Goal: Task Accomplishment & Management: Manage account settings

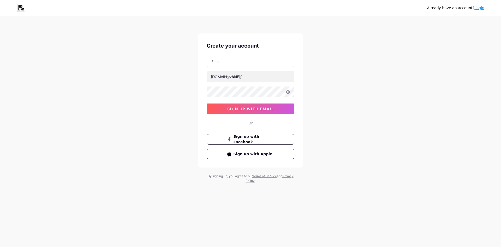
click at [238, 62] on input "text" at bounding box center [250, 61] width 87 height 10
drag, startPoint x: 318, startPoint y: 80, endPoint x: 313, endPoint y: 81, distance: 5.1
click at [318, 81] on div "Already have an account? Login Create your account bio.link/ 0cAFcWeA4qKBBeEtXK…" at bounding box center [250, 100] width 501 height 200
click at [247, 77] on input "text" at bounding box center [250, 76] width 87 height 10
type input "hoangkimanh89"
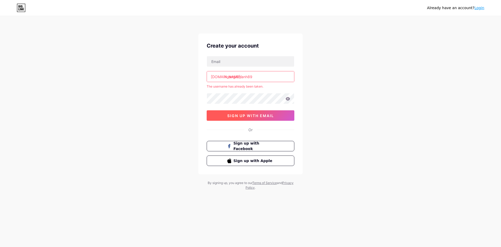
drag, startPoint x: 322, startPoint y: 124, endPoint x: 270, endPoint y: 117, distance: 52.2
click at [319, 124] on div "Already have an account? Login Create your account bio.link/ hoangkimanh89 The …" at bounding box center [250, 103] width 501 height 206
click at [266, 116] on span "sign up with email" at bounding box center [250, 115] width 47 height 4
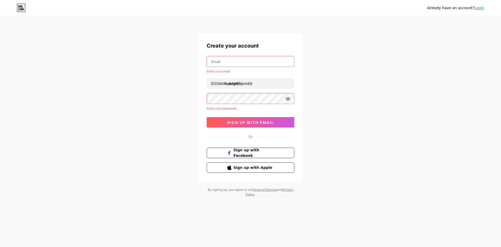
click at [242, 67] on div "Enter your email bio.link/ hoangkimanh89 Enter your password 0cAFcWeA4qKBBeEtXK…" at bounding box center [251, 92] width 88 height 72
click at [237, 60] on input "text" at bounding box center [250, 61] width 87 height 10
drag, startPoint x: 317, startPoint y: 71, endPoint x: 308, endPoint y: 72, distance: 9.1
click at [317, 71] on div "Already have an account? Login Create your account Enter your email bio.link/ h…" at bounding box center [250, 106] width 501 height 213
click at [478, 11] on div "Already have an account? Login" at bounding box center [455, 8] width 57 height 8
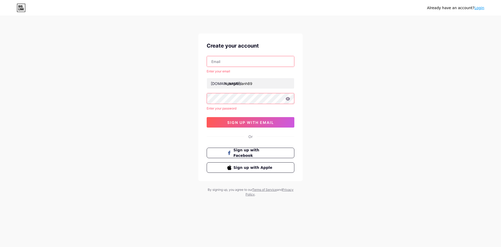
click at [479, 9] on link "Login" at bounding box center [479, 8] width 10 height 4
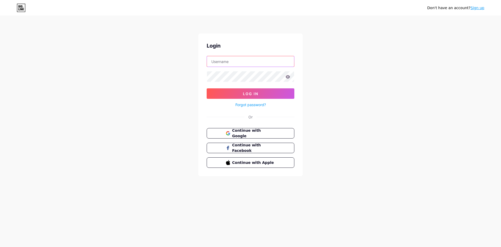
type input "hoangkimanh89"
click at [251, 91] on button "Log In" at bounding box center [251, 93] width 88 height 10
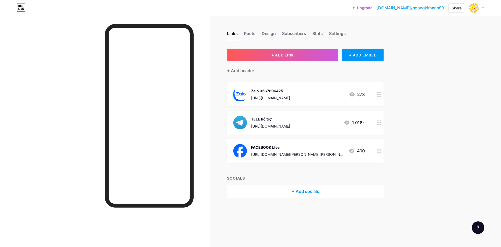
click at [361, 120] on div "1.018k" at bounding box center [354, 122] width 21 height 6
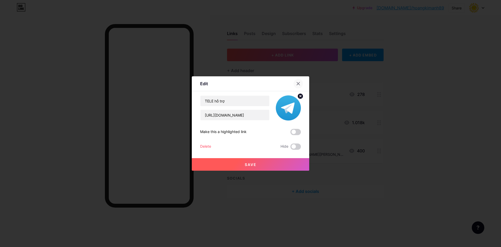
click at [299, 83] on icon at bounding box center [298, 83] width 4 height 4
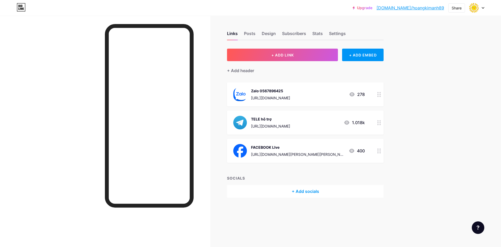
click at [404, 91] on div "Links Posts Design Subscribers Stats Settings + ADD LINK + ADD EMBED + Add head…" at bounding box center [203, 120] width 406 height 208
click at [278, 126] on div "[URL][DOMAIN_NAME]" at bounding box center [270, 125] width 39 height 5
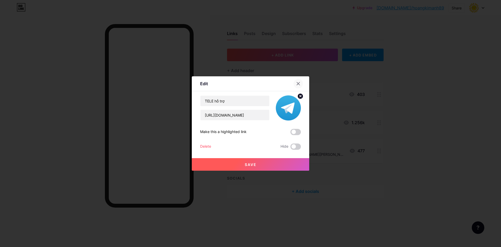
click at [296, 85] on div at bounding box center [298, 83] width 9 height 9
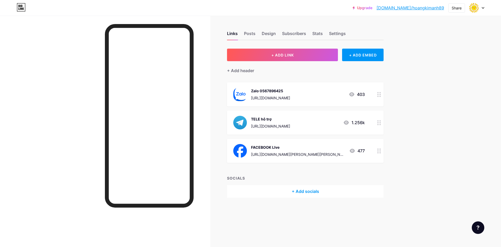
click at [437, 122] on div "Upgrade [DOMAIN_NAME]/hoangk... [DOMAIN_NAME]/hoangkimanh89 Share Switch accoun…" at bounding box center [250, 123] width 501 height 247
click at [465, 102] on div "Upgrade [DOMAIN_NAME]/hoangk... [DOMAIN_NAME]/hoangkimanh89 Share Switch accoun…" at bounding box center [250, 123] width 501 height 247
click at [380, 123] on circle at bounding box center [380, 122] width 1 height 1
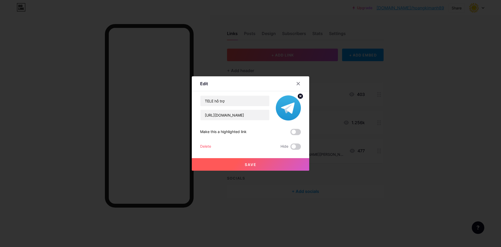
drag, startPoint x: 432, startPoint y: 90, endPoint x: 424, endPoint y: 91, distance: 7.6
click at [432, 90] on div at bounding box center [250, 123] width 501 height 247
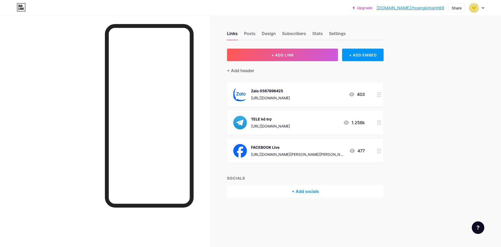
click at [379, 123] on icon at bounding box center [379, 122] width 4 height 5
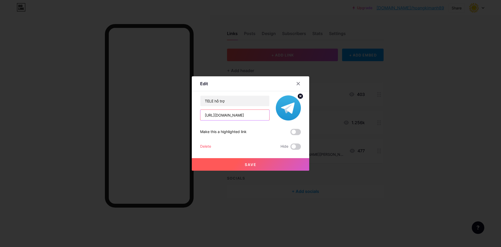
click at [256, 118] on input "[URL][DOMAIN_NAME]" at bounding box center [234, 115] width 69 height 10
paste input "[URL][DOMAIN_NAME]"
paste input "text"
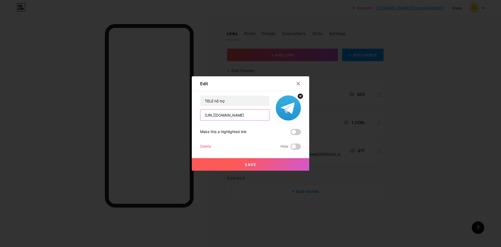
type input "[URL][DOMAIN_NAME]"
click at [251, 165] on span "Save" at bounding box center [251, 164] width 12 height 4
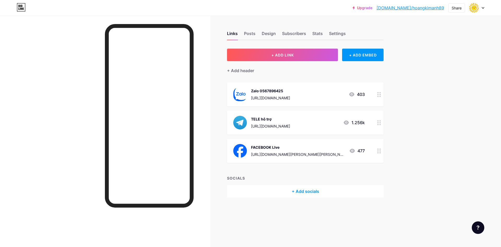
click at [402, 131] on div "Links Posts Design Subscribers Stats Settings + ADD LINK + ADD EMBED + Add head…" at bounding box center [203, 120] width 406 height 208
click at [81, 97] on div at bounding box center [105, 139] width 210 height 247
